Goal: Task Accomplishment & Management: Use online tool/utility

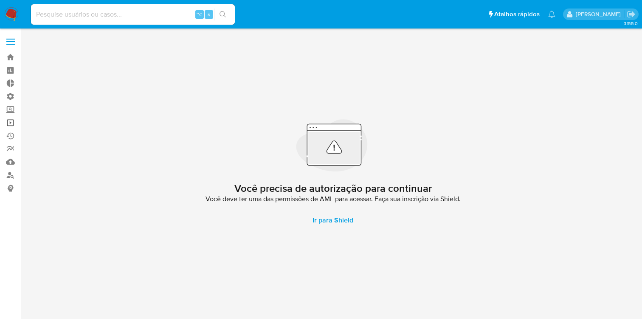
click at [11, 125] on link "Operações em massa" at bounding box center [50, 122] width 101 height 13
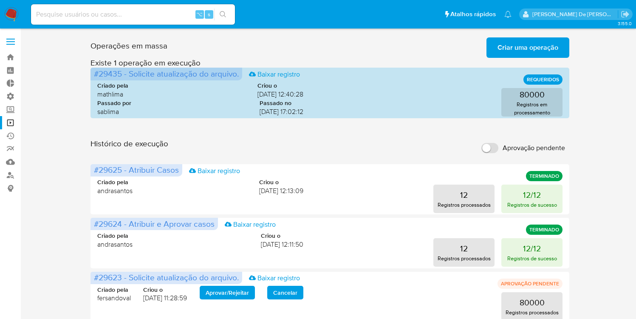
click at [489, 141] on label "Aprovação pendente" at bounding box center [523, 147] width 92 height 19
click at [489, 143] on input "Aprovação pendente" at bounding box center [489, 148] width 17 height 10
checkbox input "true"
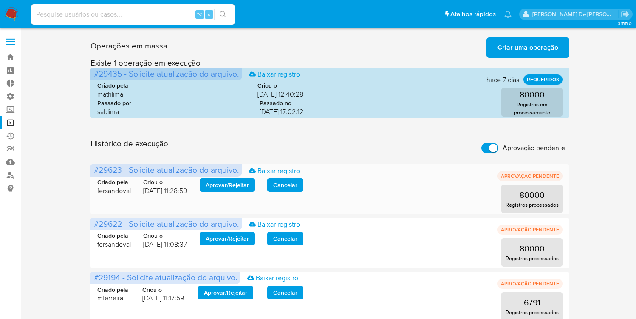
click at [241, 189] on span "Aprovar / Rejeitar" at bounding box center [227, 185] width 43 height 12
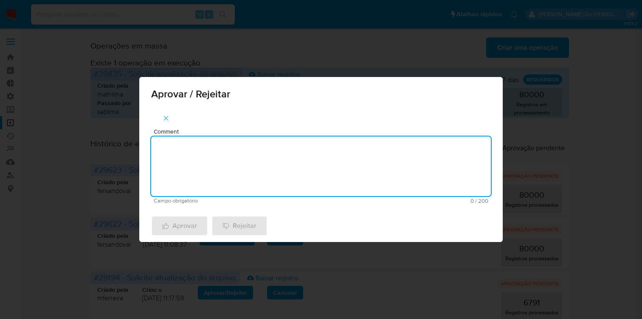
click at [234, 189] on textarea "Comment" at bounding box center [321, 165] width 340 height 59
type textarea "De acordo"
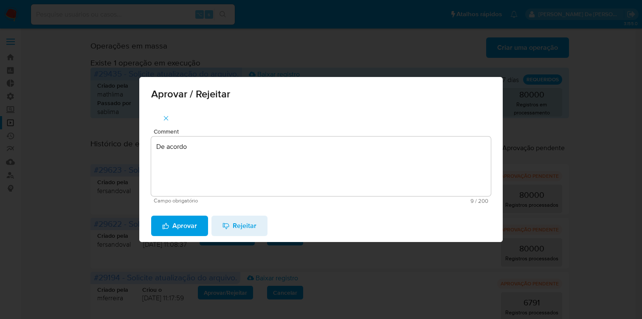
click at [188, 229] on span "Aprovar" at bounding box center [179, 225] width 35 height 19
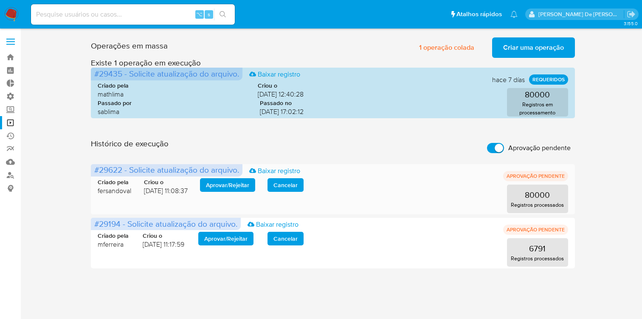
click at [223, 191] on span "Aprovar / Rejeitar" at bounding box center [227, 185] width 43 height 12
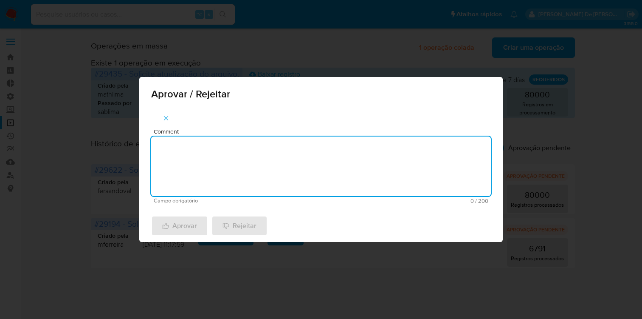
click at [222, 161] on textarea "Comment" at bounding box center [321, 165] width 340 height 59
type textarea "De acordo"
click at [193, 229] on span "Aprovar" at bounding box center [179, 225] width 35 height 19
